Goal: Task Accomplishment & Management: Use online tool/utility

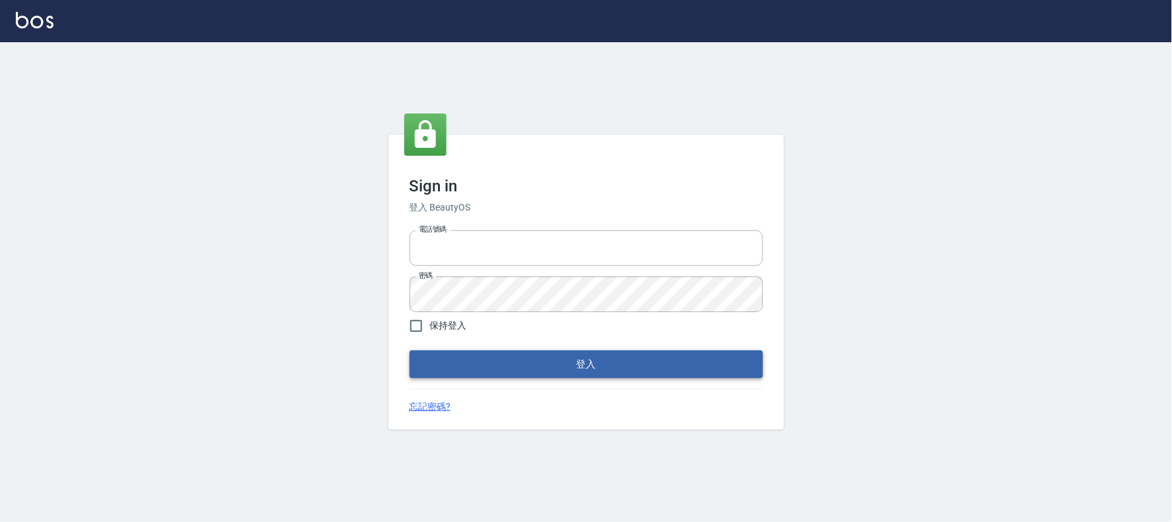
type input "032805930"
click at [488, 364] on button "登入" at bounding box center [586, 364] width 353 height 28
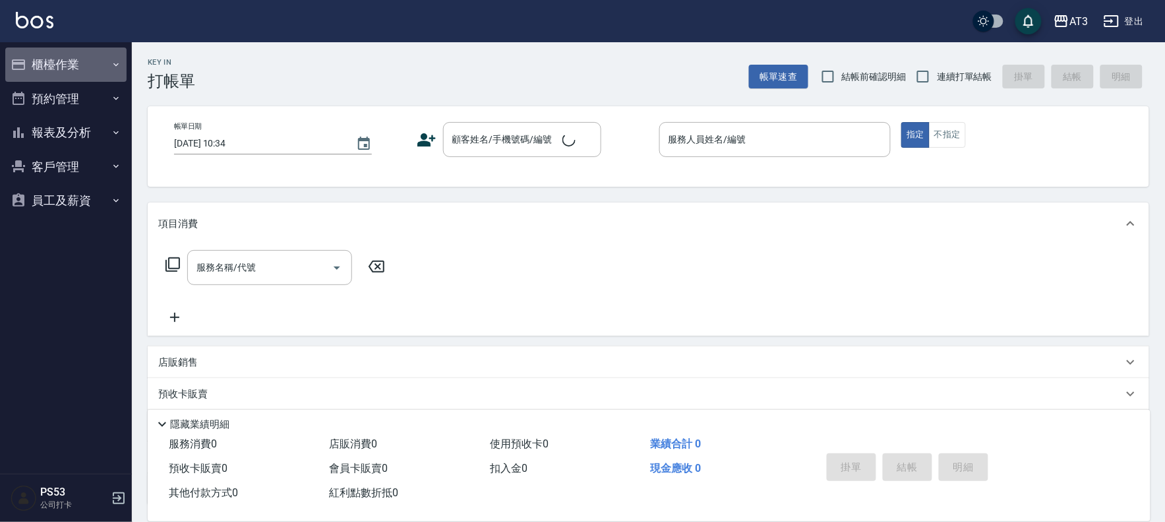
click at [78, 61] on button "櫃檯作業" at bounding box center [65, 64] width 121 height 34
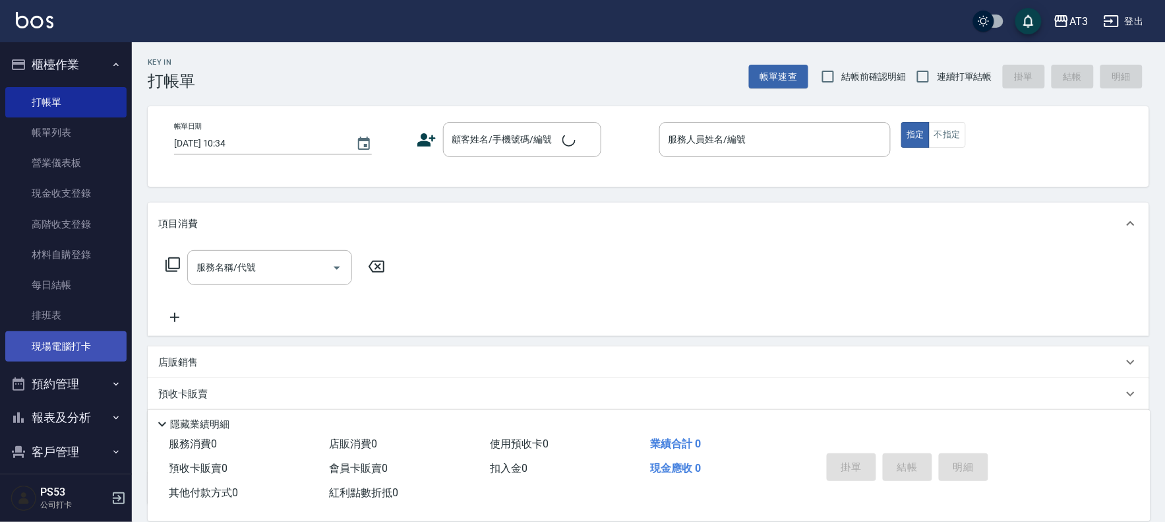
click at [75, 341] on link "現場電腦打卡" at bounding box center [65, 346] width 121 height 30
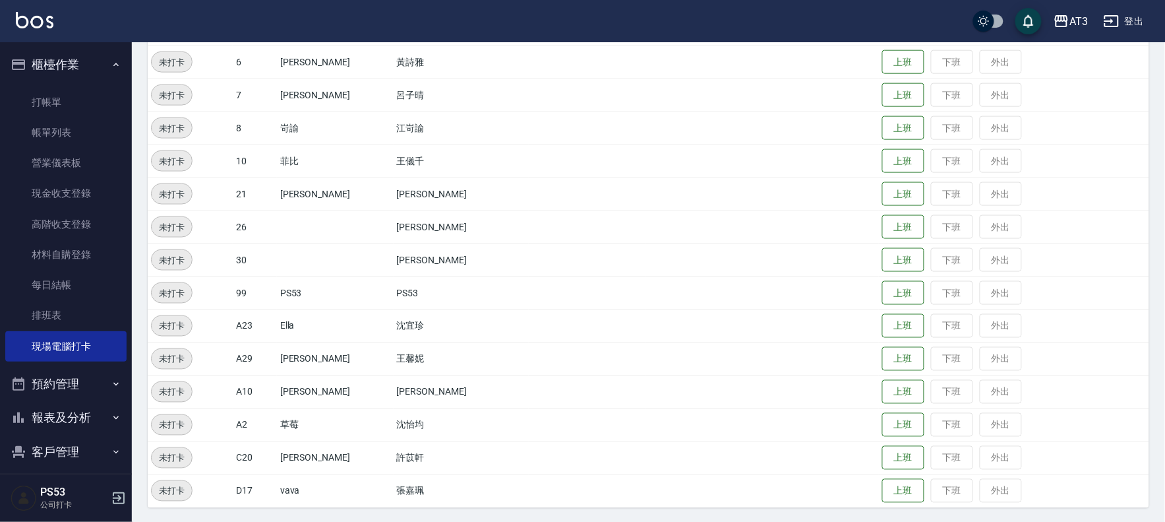
scroll to position [433, 0]
click at [882, 128] on button "上班" at bounding box center [903, 126] width 42 height 23
click at [882, 164] on button "上班" at bounding box center [903, 159] width 42 height 23
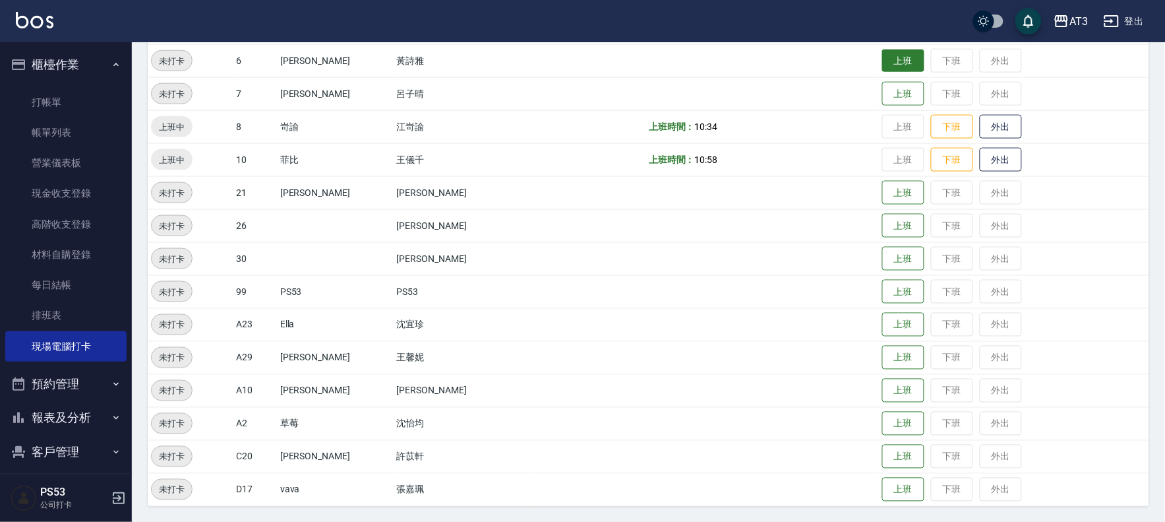
click at [882, 56] on button "上班" at bounding box center [903, 60] width 42 height 23
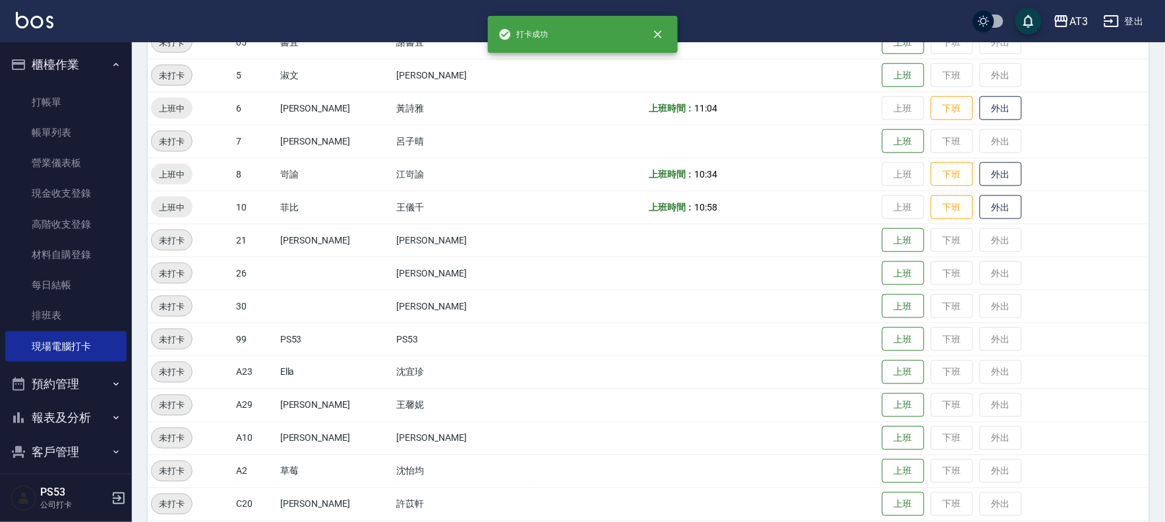
scroll to position [359, 0]
